Goal: Information Seeking & Learning: Learn about a topic

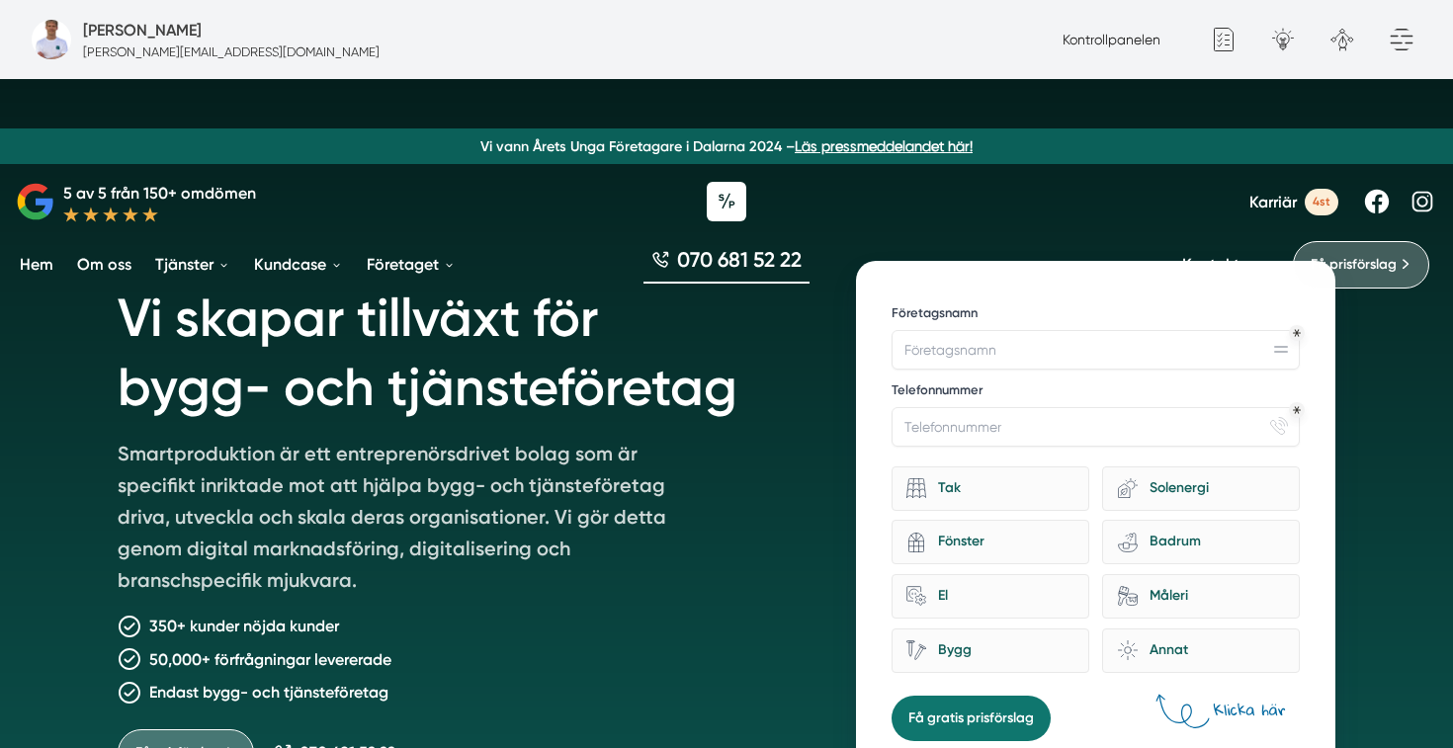
click at [1274, 196] on span "Karriär" at bounding box center [1273, 202] width 47 height 19
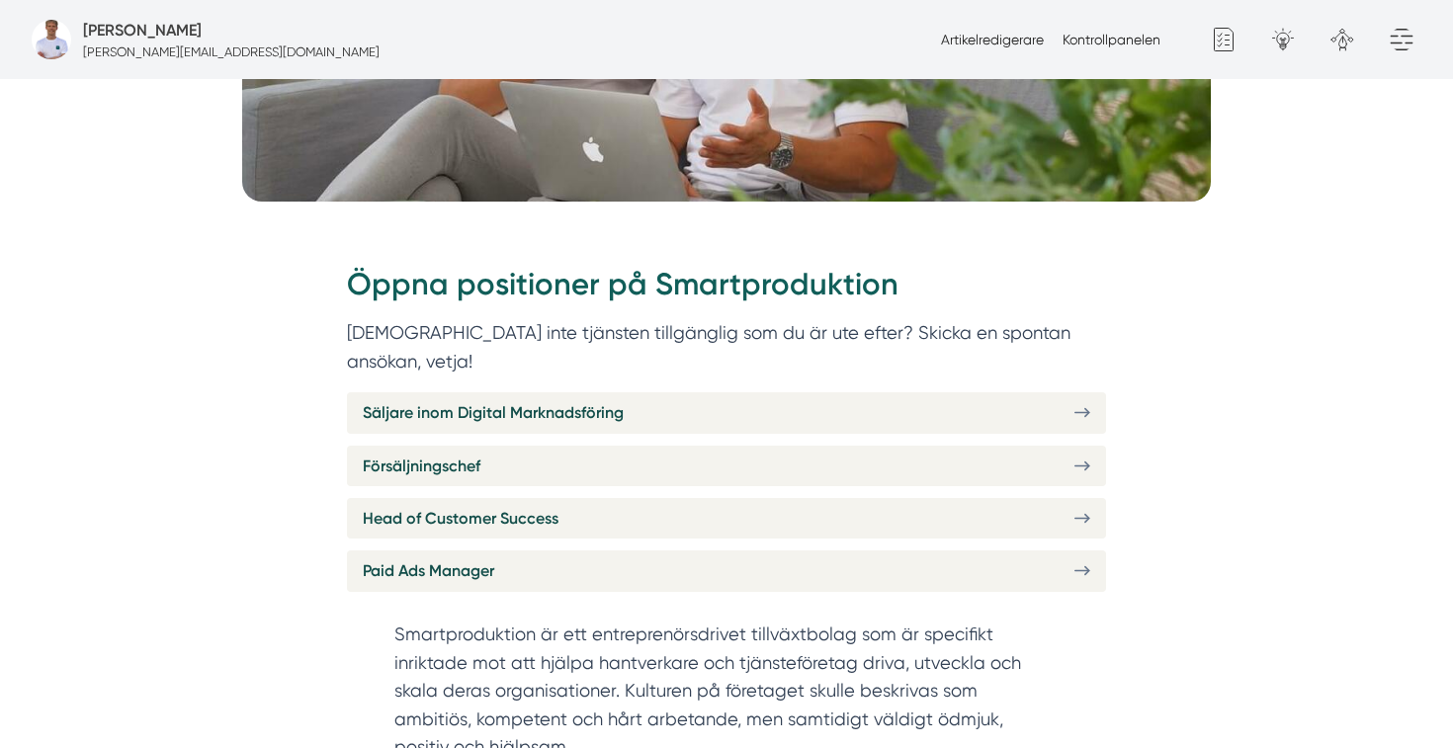
scroll to position [709, 0]
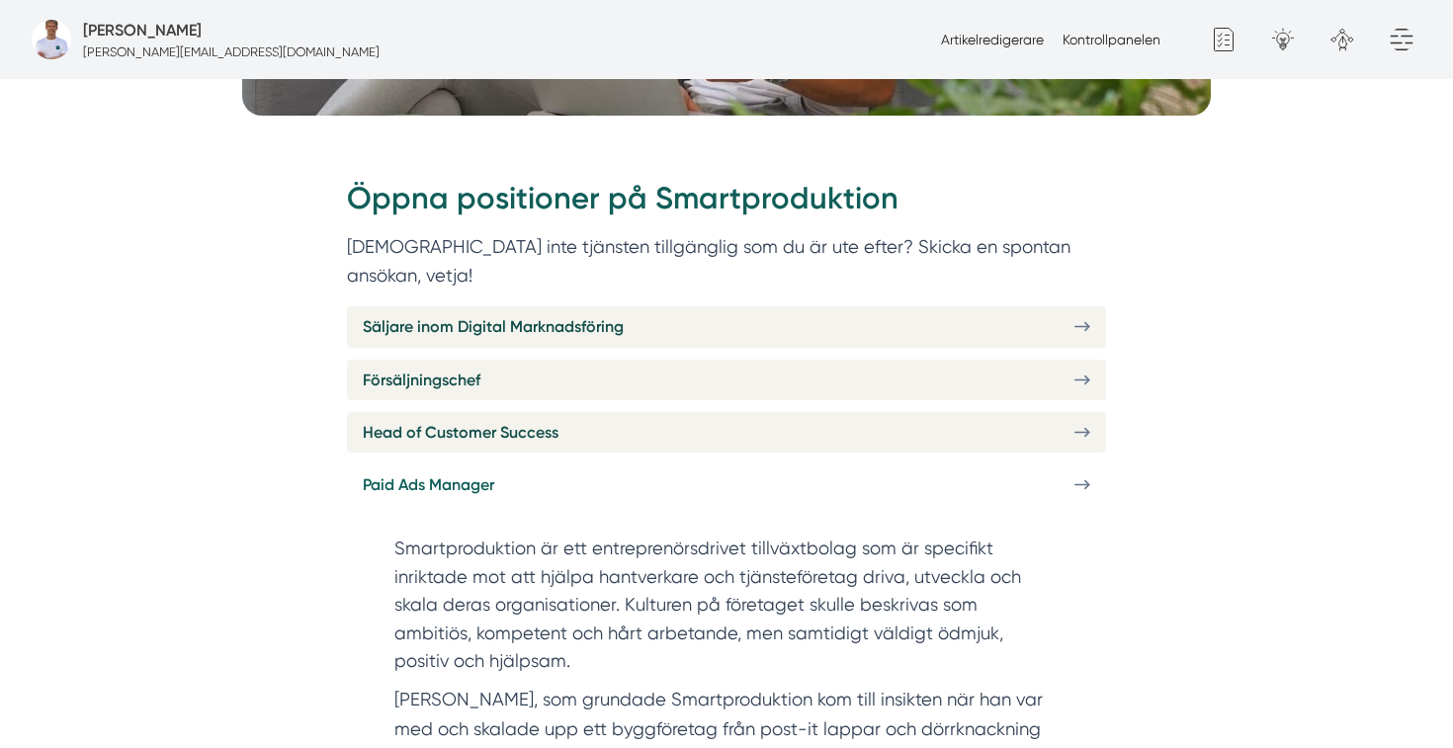
click at [426, 472] on link "Paid Ads Manager" at bounding box center [726, 485] width 759 height 41
